Goal: Book appointment/travel/reservation

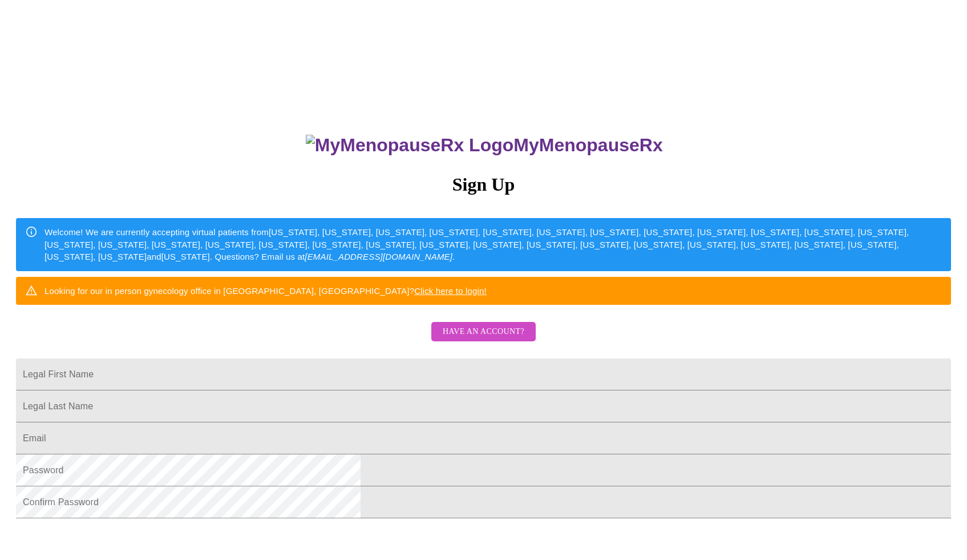
click at [495, 339] on span "Have an account?" at bounding box center [484, 332] width 82 height 14
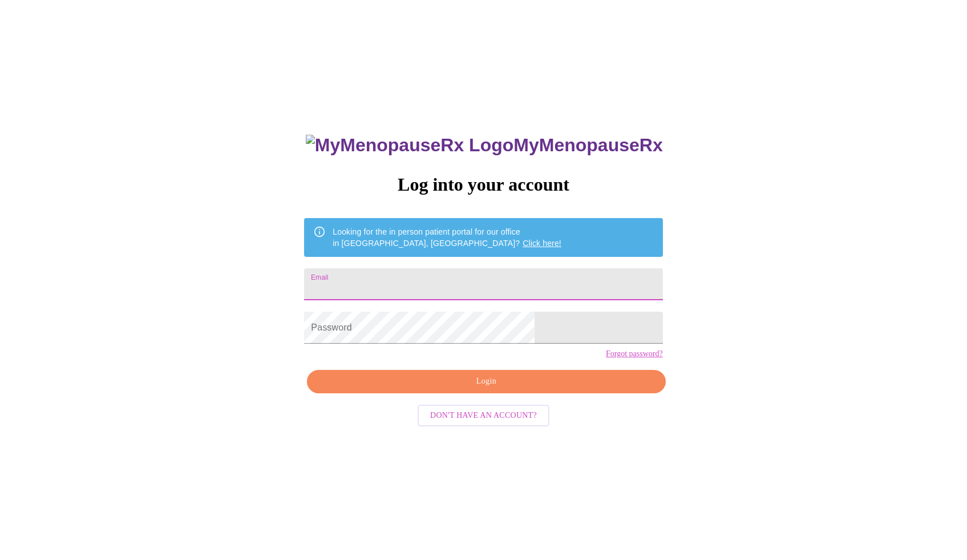
click at [454, 279] on input "Email" at bounding box center [483, 284] width 358 height 32
type input "[EMAIL_ADDRESS][DOMAIN_NAME]"
click at [461, 411] on div "MyMenopauseRx Log into your account Looking for the in person patient portal fo…" at bounding box center [483, 396] width 381 height 560
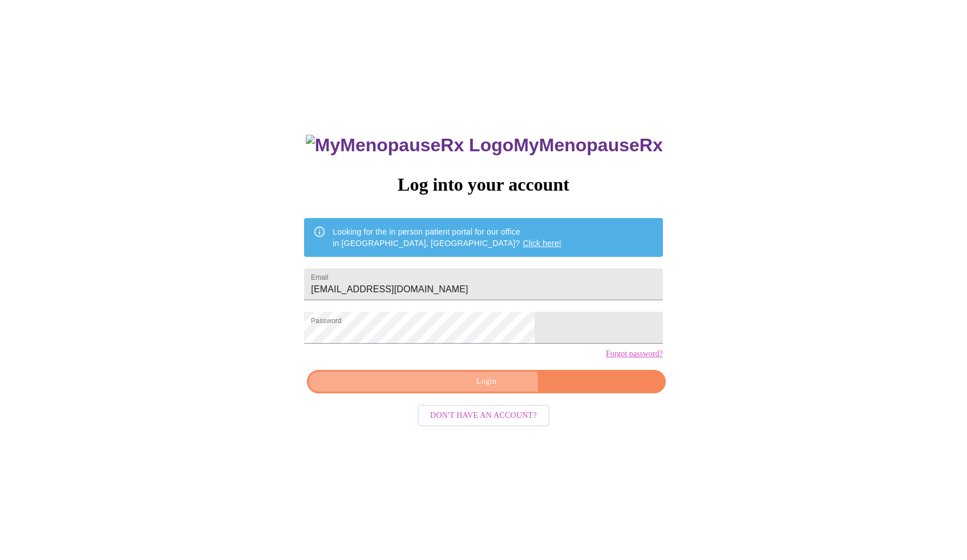
click at [461, 389] on span "Login" at bounding box center [486, 381] width 332 height 14
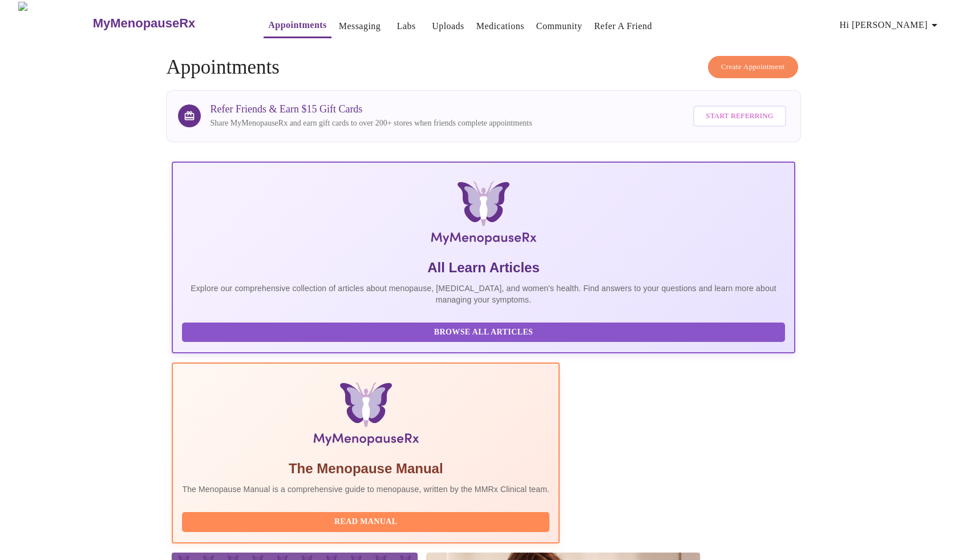
scroll to position [2, 0]
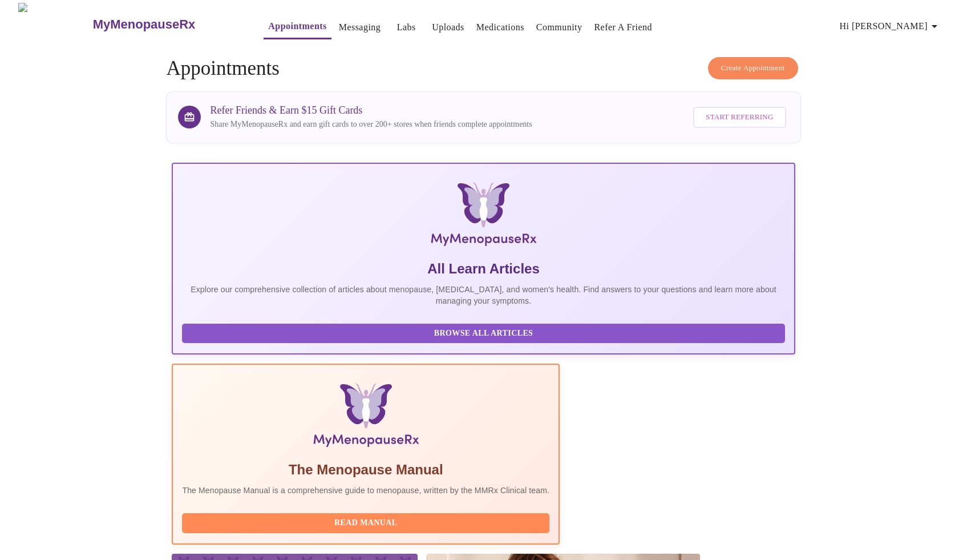
click at [920, 21] on span "Hi [PERSON_NAME]" at bounding box center [891, 26] width 102 height 16
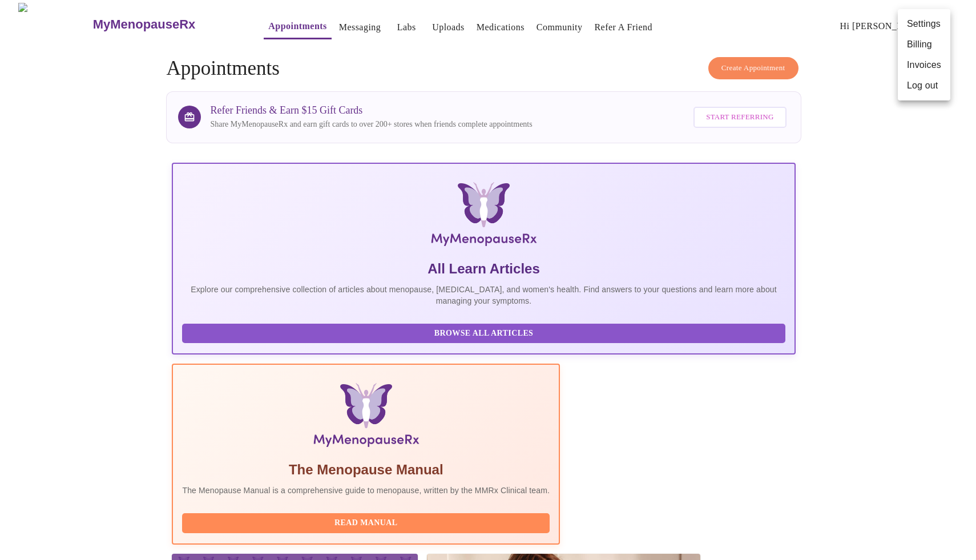
click at [866, 150] on div at bounding box center [488, 280] width 976 height 560
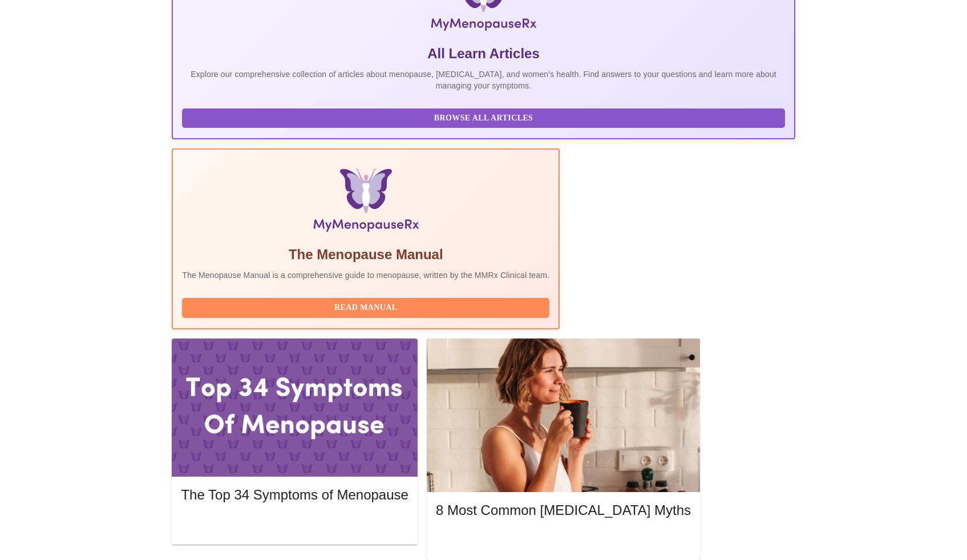
scroll to position [0, 0]
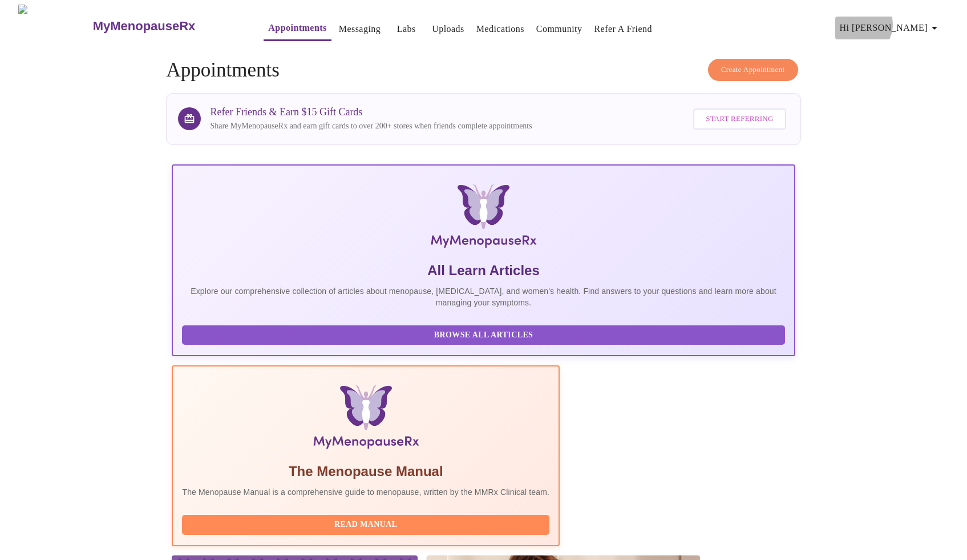
click at [921, 20] on span "Hi [PERSON_NAME]" at bounding box center [891, 28] width 102 height 16
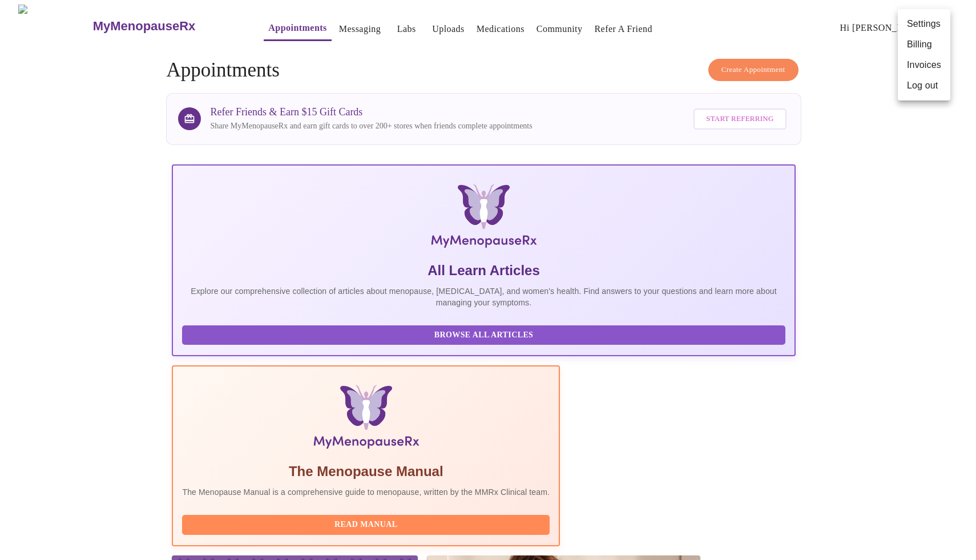
click at [82, 20] on div at bounding box center [488, 280] width 976 height 560
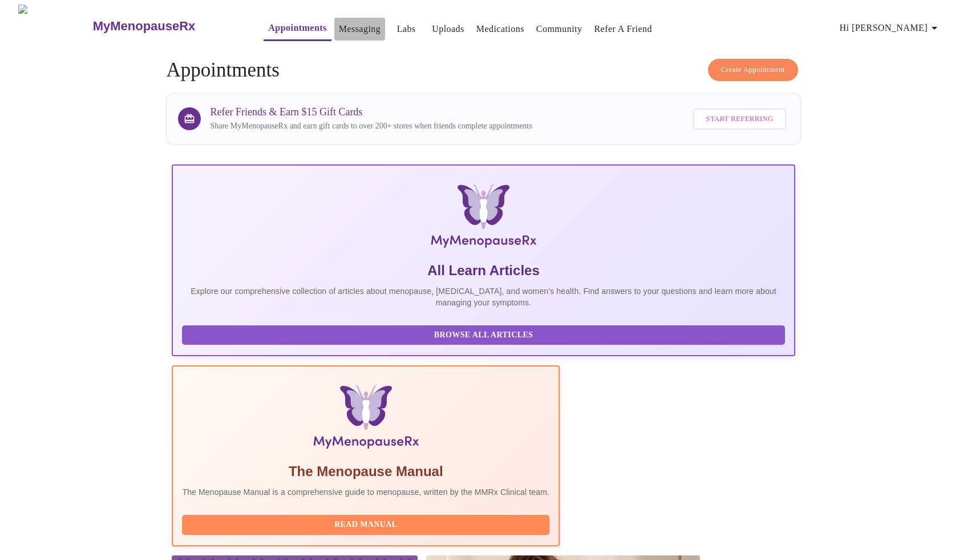
click at [339, 27] on link "Messaging" at bounding box center [360, 29] width 42 height 16
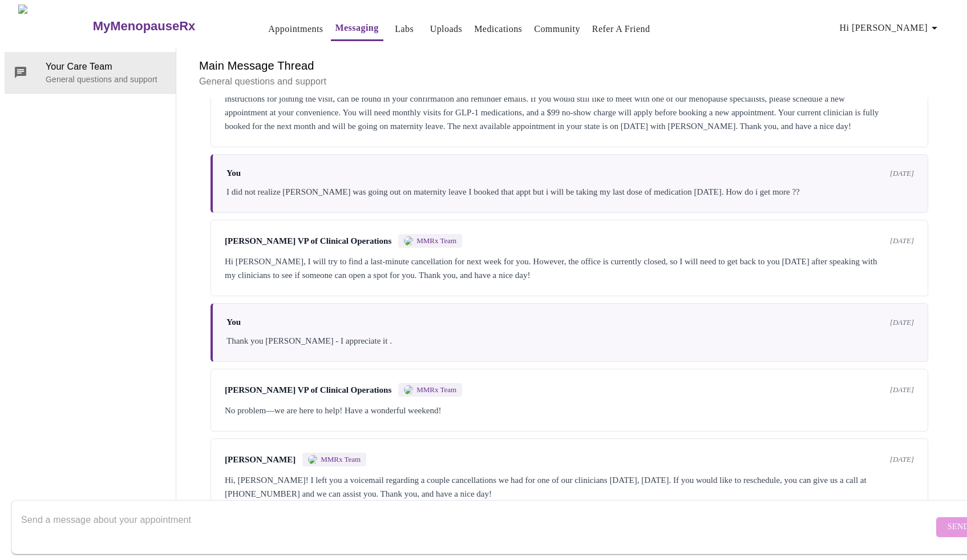
scroll to position [1816, 0]
click at [153, 522] on textarea "Send a message about your appointment" at bounding box center [477, 526] width 912 height 37
click at [134, 510] on textarea "Hi, I just tried calling you - i had an appointment scheduled for [DATE] at 10:0" at bounding box center [477, 526] width 912 height 37
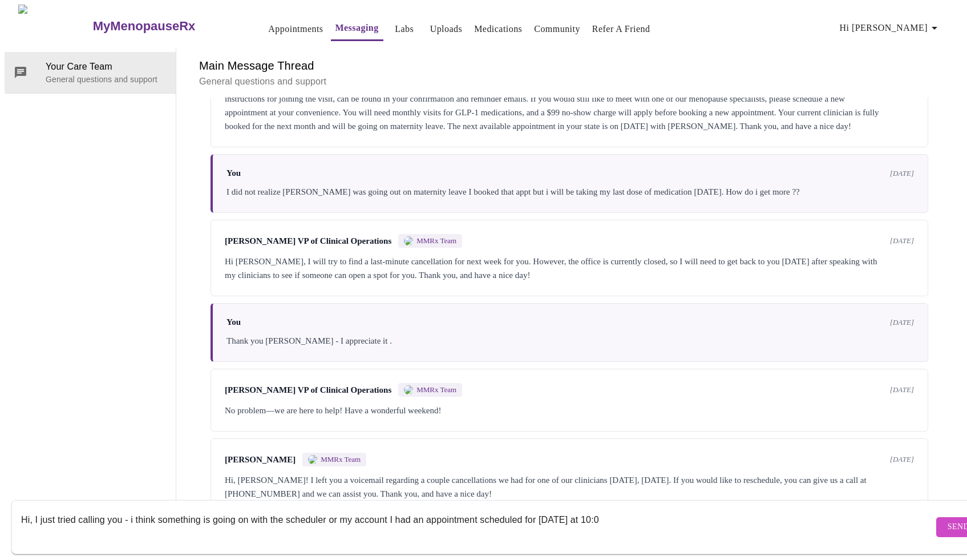
click at [644, 513] on textarea "Hi, I just tried calling you - i think something is going on with the scheduler…" at bounding box center [477, 526] width 912 height 37
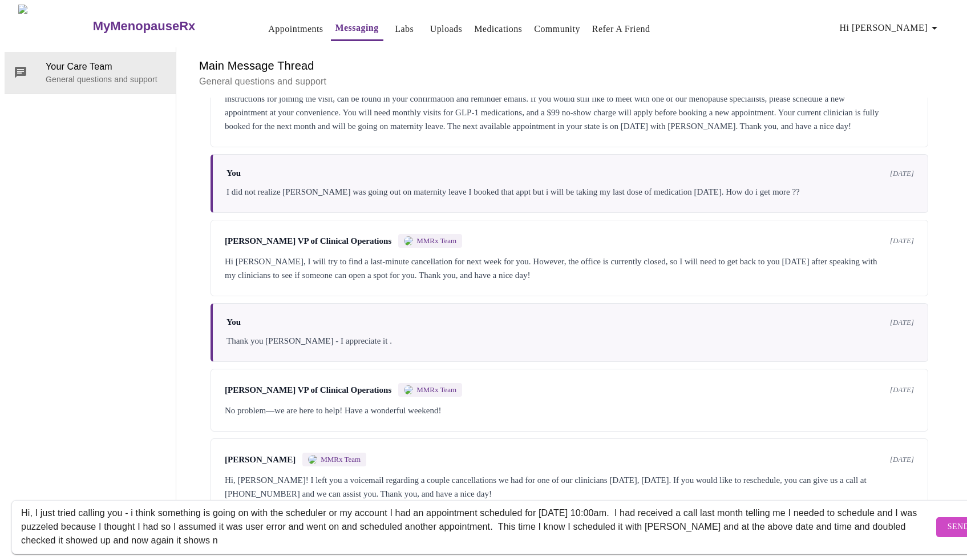
scroll to position [7, 0]
type textarea "Hi, I just tried calling you - i think something is going on with the scheduler…"
click at [948, 520] on span "Send" at bounding box center [959, 527] width 22 height 14
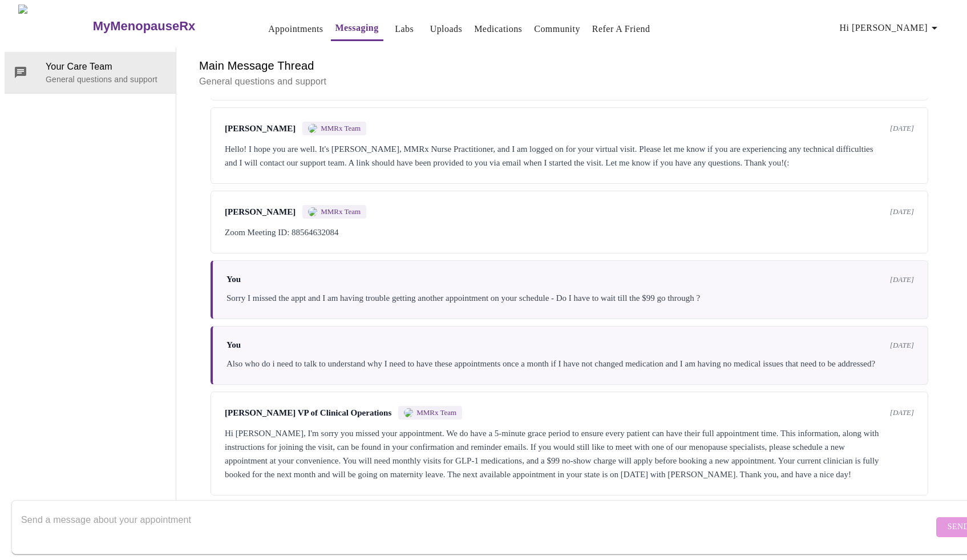
scroll to position [1076, 0]
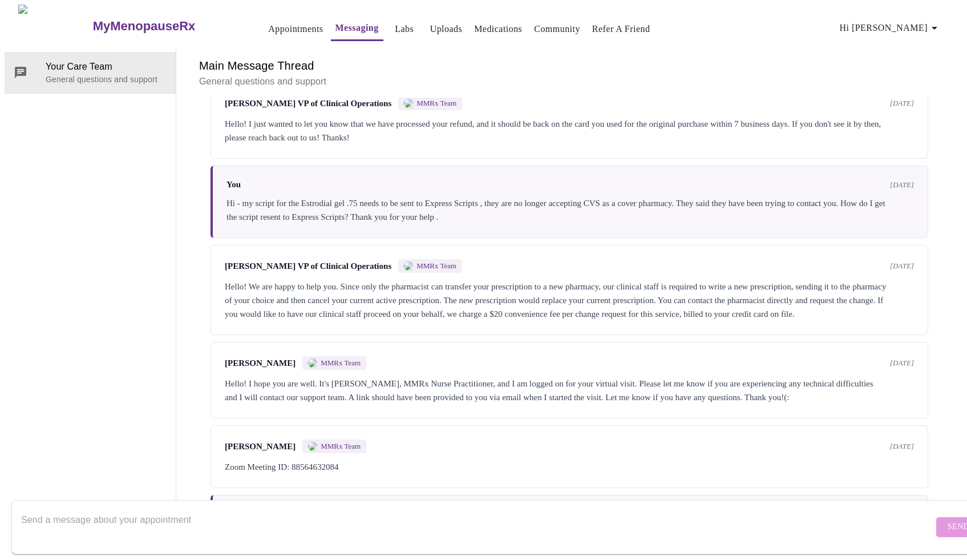
click at [274, 24] on link "Appointments" at bounding box center [295, 29] width 55 height 16
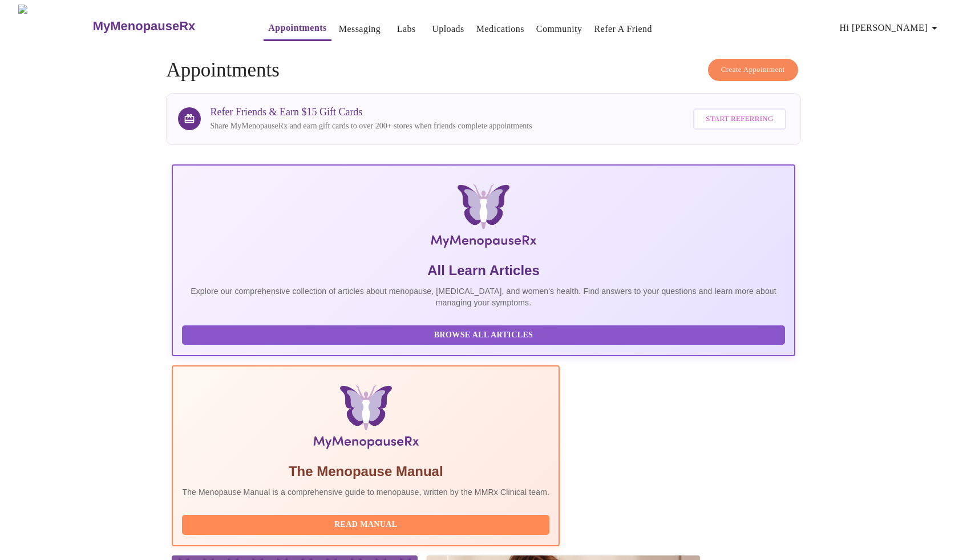
click at [746, 64] on span "Create Appointment" at bounding box center [753, 69] width 64 height 13
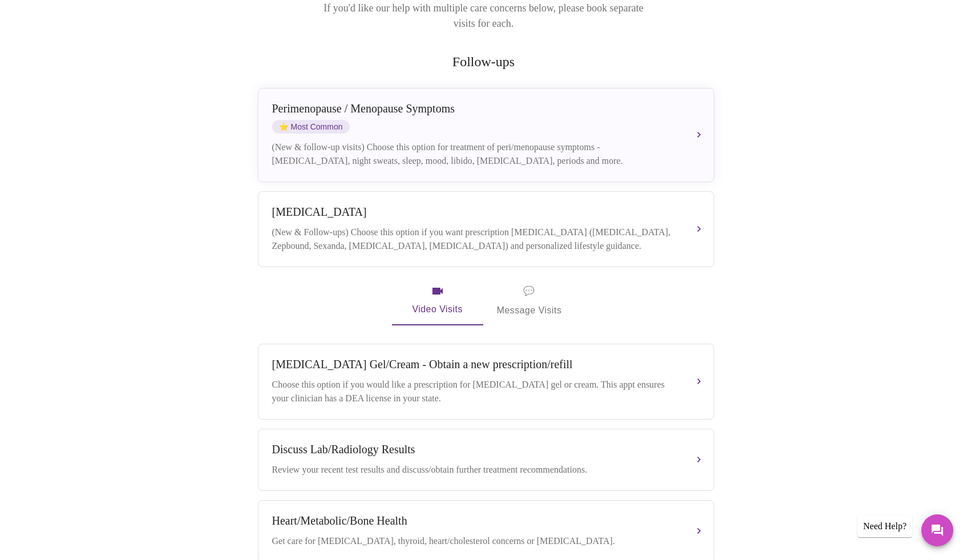
scroll to position [122, 0]
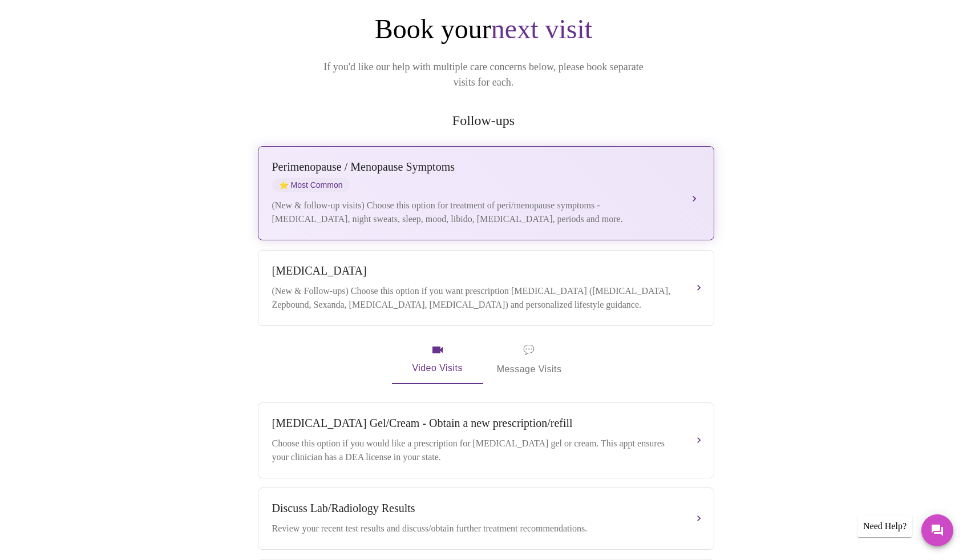
click at [599, 209] on button "[MEDICAL_DATA] / Menopause Symptoms ⭐ Most Common (New & follow-up visits) Choo…" at bounding box center [486, 193] width 457 height 94
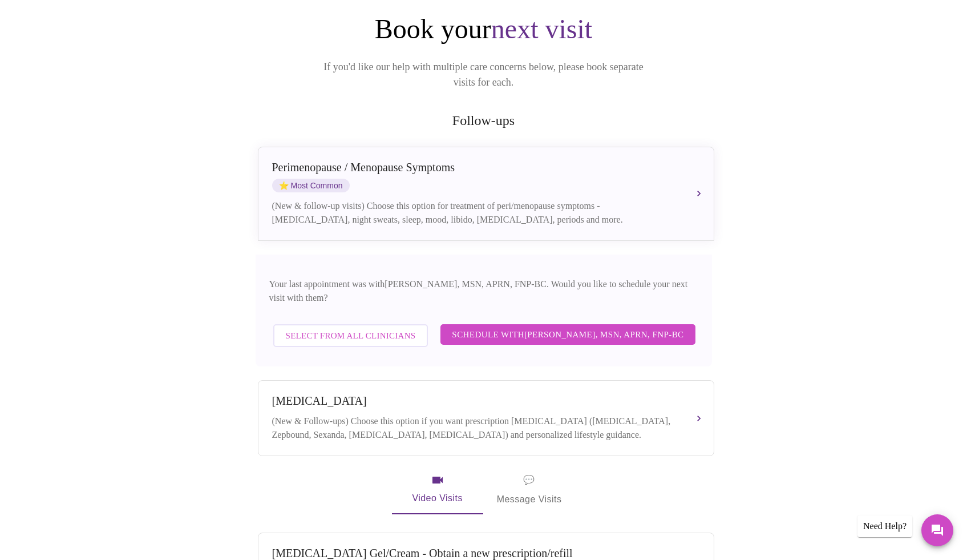
click at [582, 327] on span "Schedule with [PERSON_NAME], MSN, APRN, FNP-BC" at bounding box center [568, 334] width 232 height 15
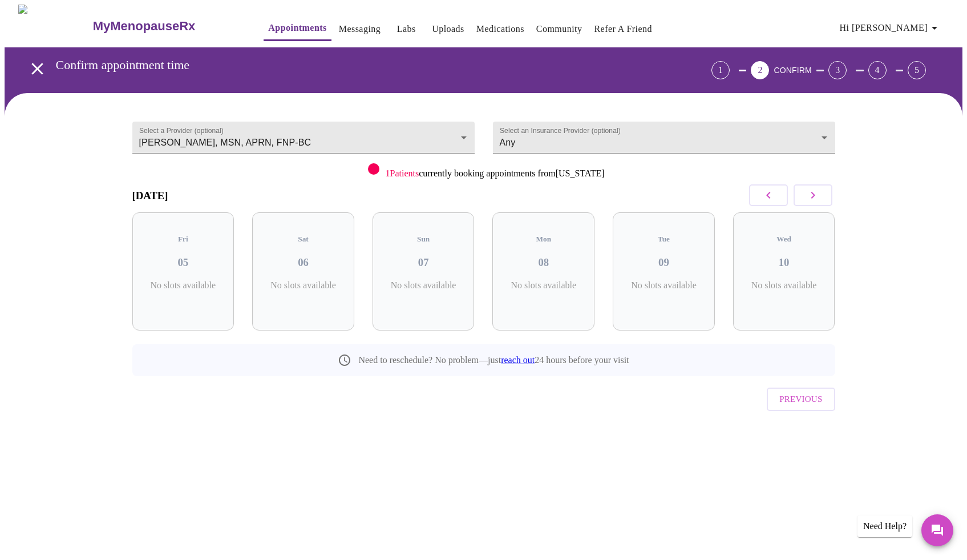
scroll to position [0, 0]
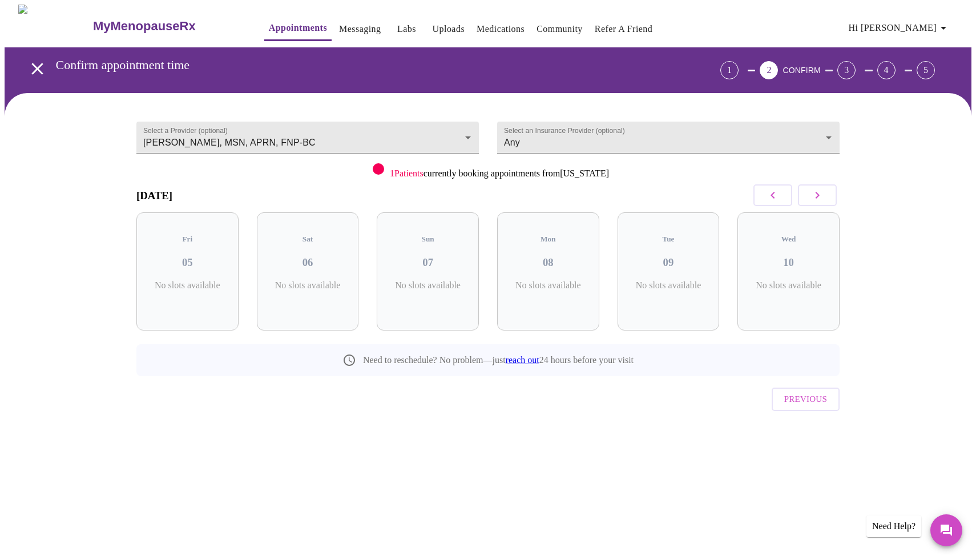
click at [819, 199] on icon "button" at bounding box center [817, 195] width 14 height 14
click at [318, 280] on p "3 Slots Left ( 5 Total)" at bounding box center [312, 291] width 42 height 22
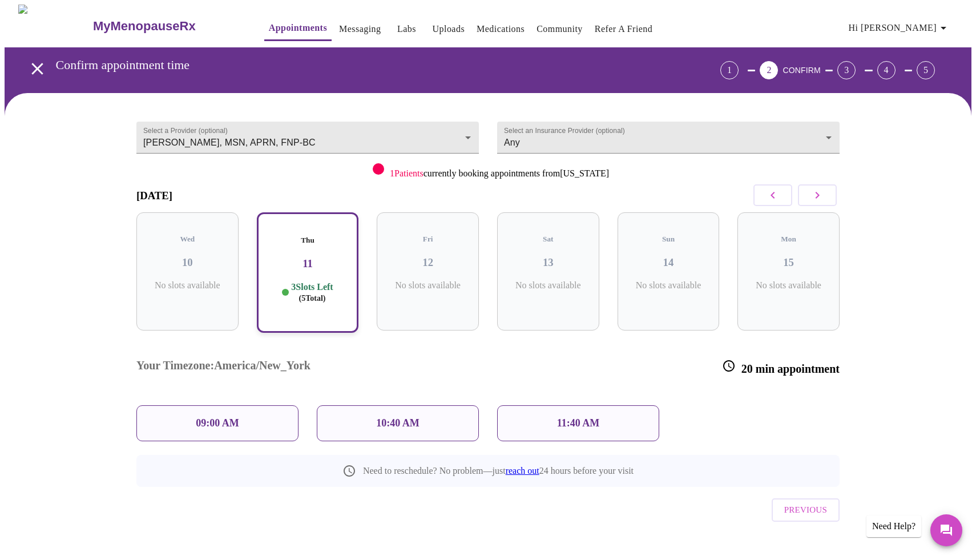
click at [229, 417] on p "09:00 AM" at bounding box center [217, 423] width 43 height 12
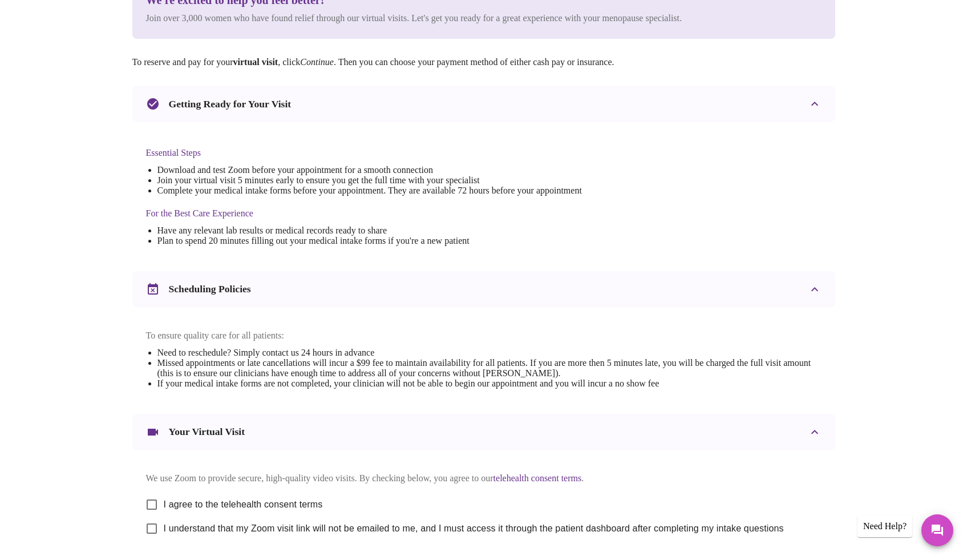
scroll to position [267, 0]
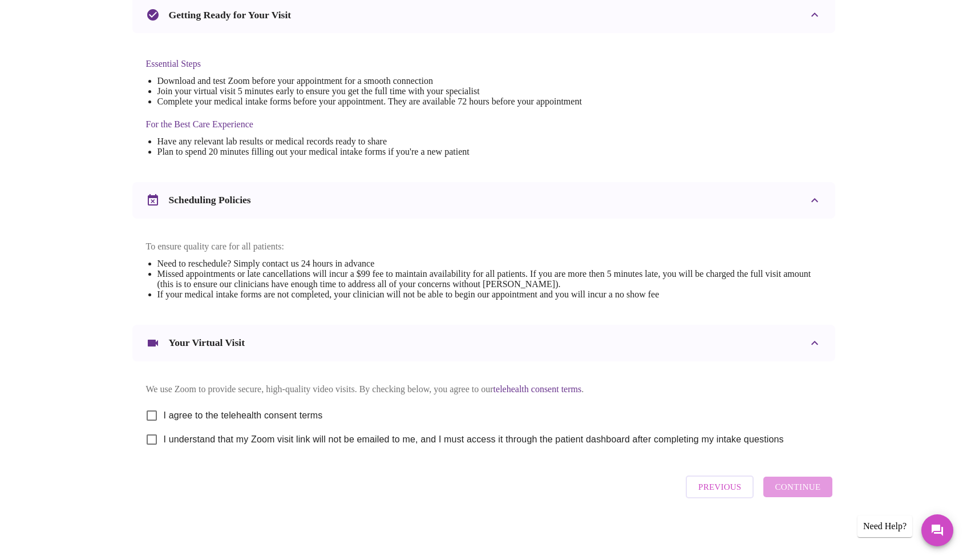
click at [149, 412] on input "I agree to the telehealth consent terms" at bounding box center [152, 415] width 24 height 24
checkbox input "true"
click at [151, 435] on input "I understand that my Zoom visit link will not be emailed to me, and I must acce…" at bounding box center [152, 439] width 24 height 24
checkbox input "true"
click at [809, 492] on span "Continue" at bounding box center [798, 486] width 46 height 15
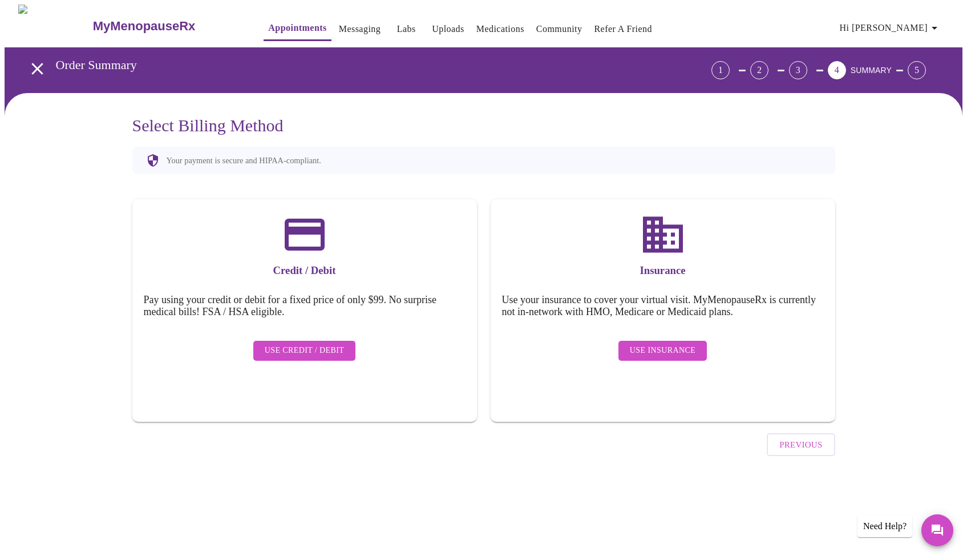
scroll to position [0, 0]
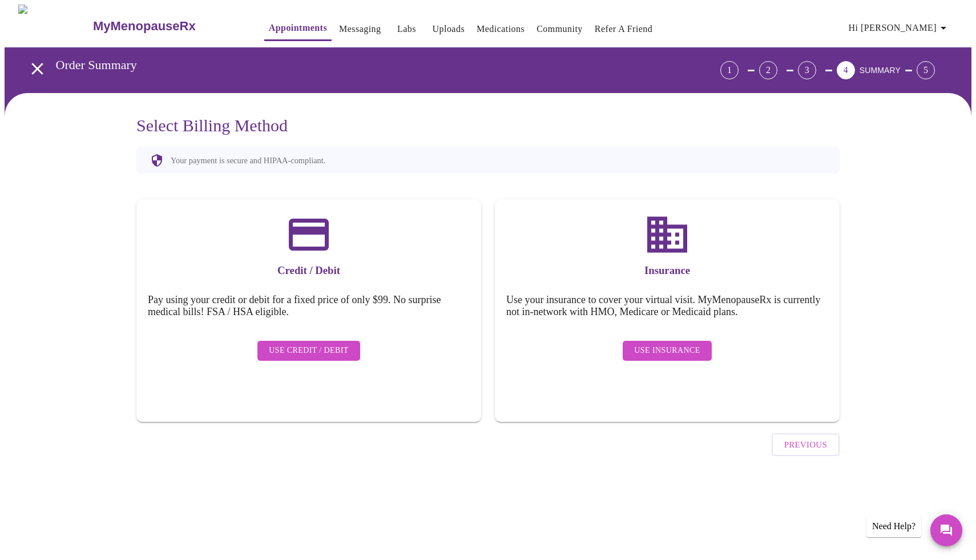
click at [649, 346] on span "Use Insurance" at bounding box center [667, 351] width 66 height 14
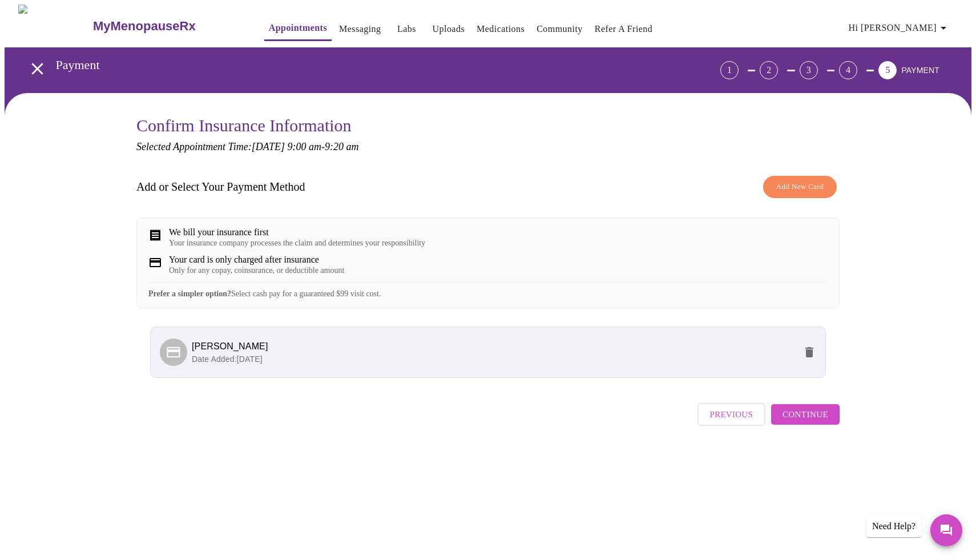
click at [805, 422] on span "Continue" at bounding box center [805, 414] width 46 height 15
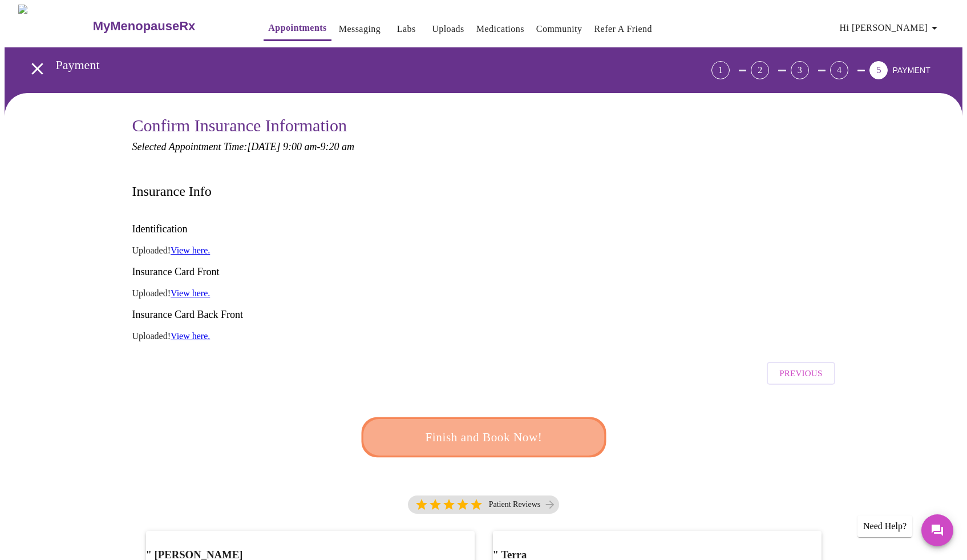
click at [544, 426] on span "Finish and Book Now!" at bounding box center [484, 436] width 212 height 21
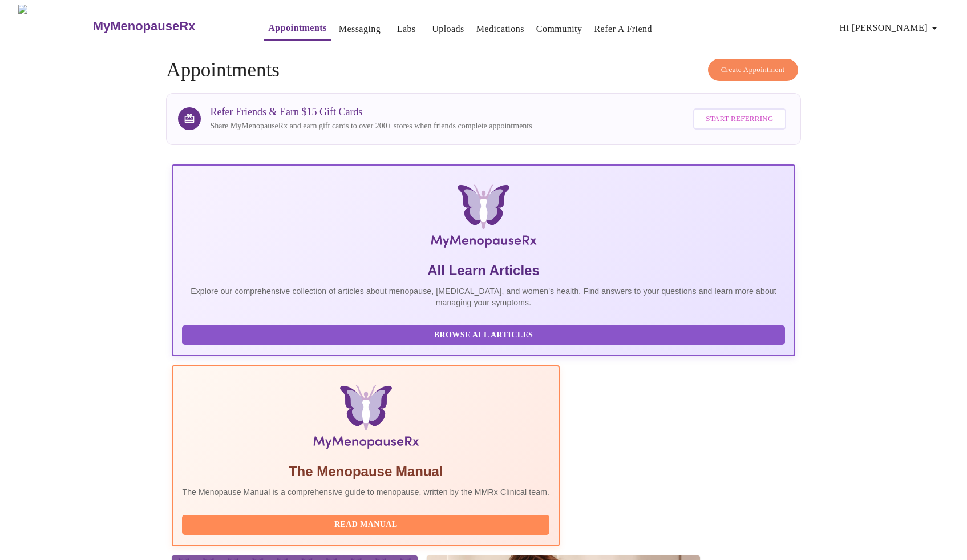
click at [339, 27] on link "Messaging" at bounding box center [360, 29] width 42 height 16
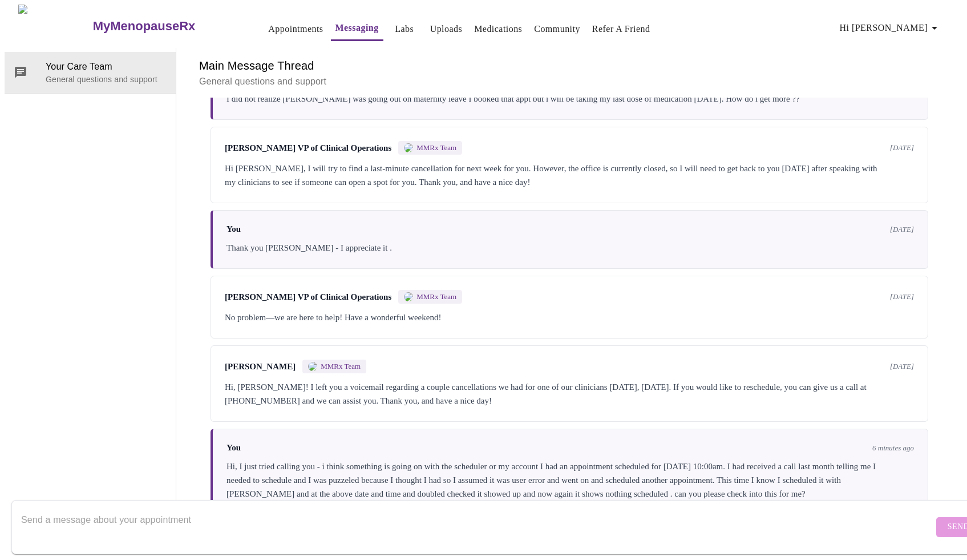
scroll to position [1927, 0]
drag, startPoint x: 185, startPoint y: 510, endPoint x: 221, endPoint y: 504, distance: 36.5
click at [185, 510] on textarea "Send a message about your appointment" at bounding box center [477, 526] width 912 height 37
type textarea "f"
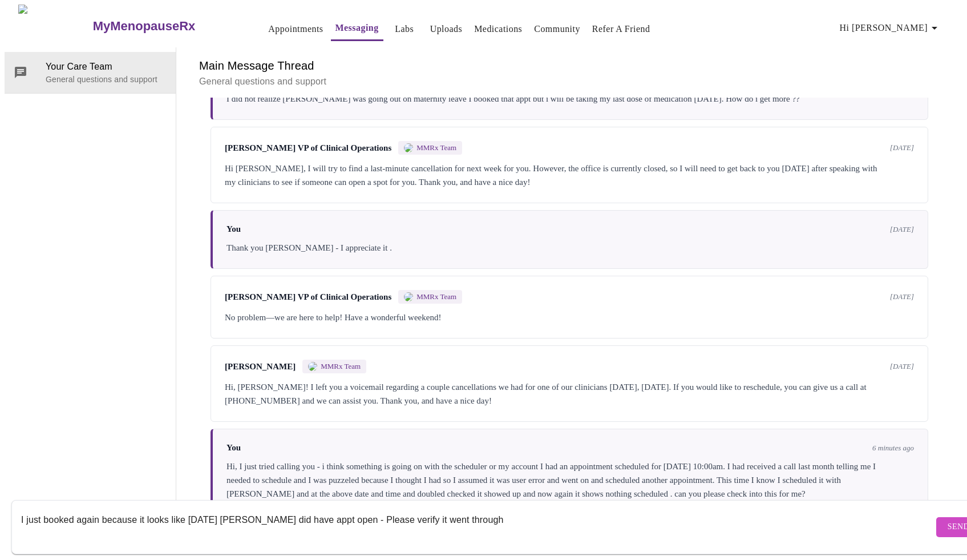
type textarea "I just booked again because it looks like [DATE] [PERSON_NAME] did have appt op…"
click at [948, 520] on span "Send" at bounding box center [959, 527] width 22 height 14
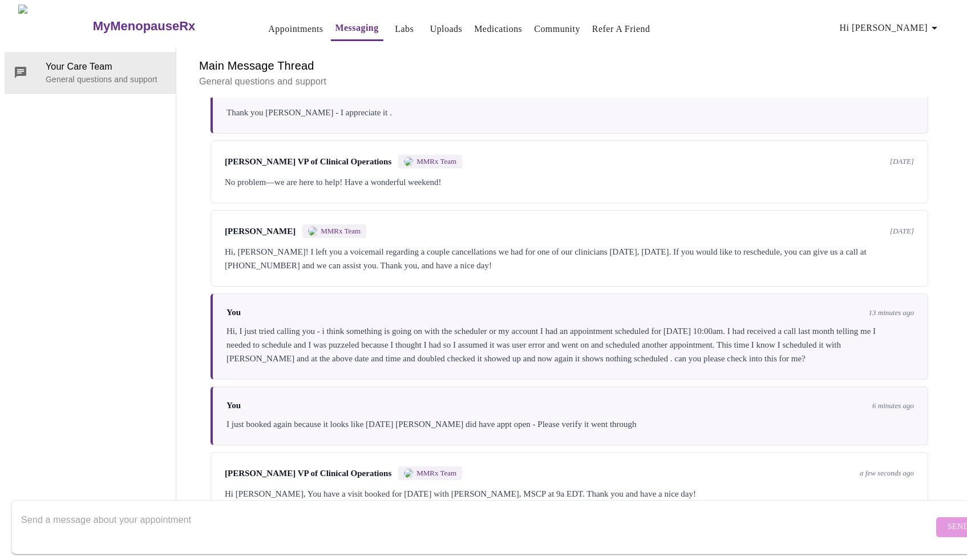
scroll to position [2008, 0]
